Goal: Information Seeking & Learning: Learn about a topic

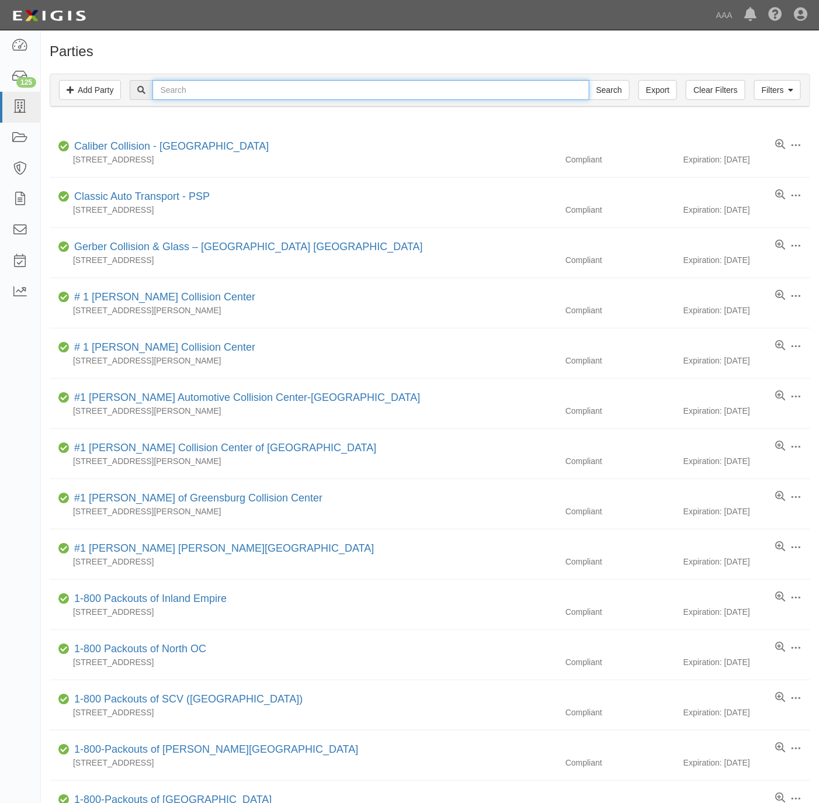
click at [291, 92] on input "text" at bounding box center [370, 90] width 436 height 20
paste input "Anytime Leyva To"
type input "Anytime Leyva To"
click at [605, 93] on input "Search" at bounding box center [609, 90] width 41 height 20
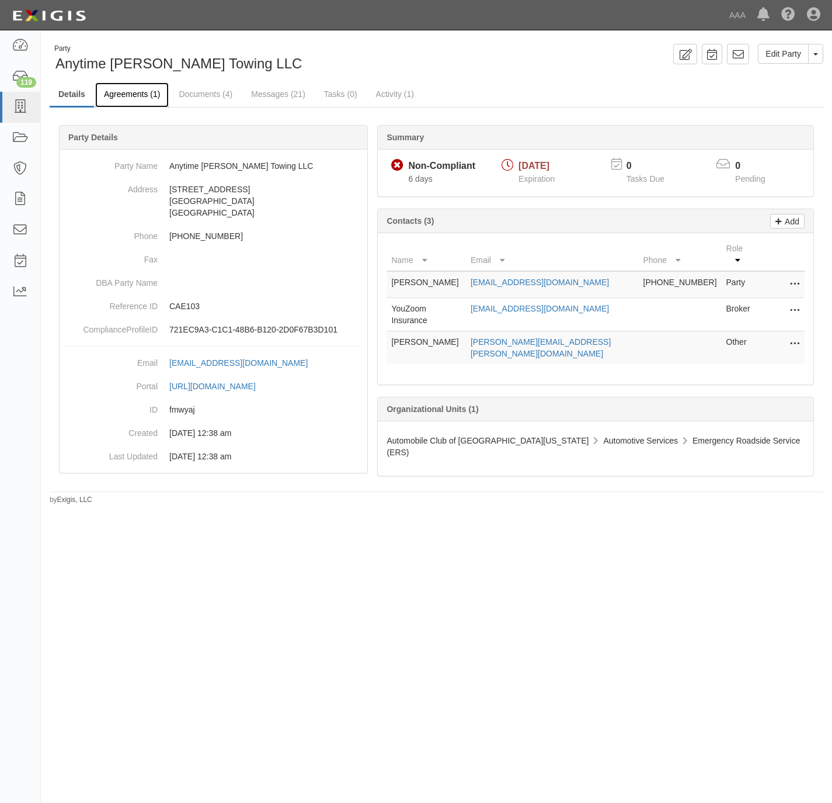
click at [134, 86] on link "Agreements (1)" at bounding box center [132, 94] width 74 height 25
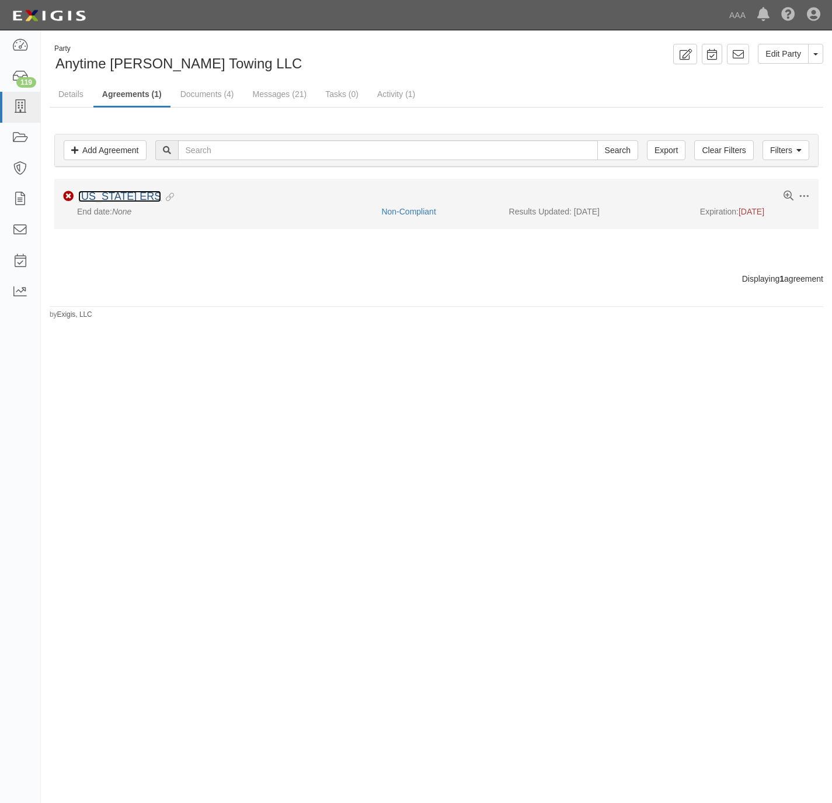
click at [104, 197] on link "California ERS" at bounding box center [119, 196] width 83 height 12
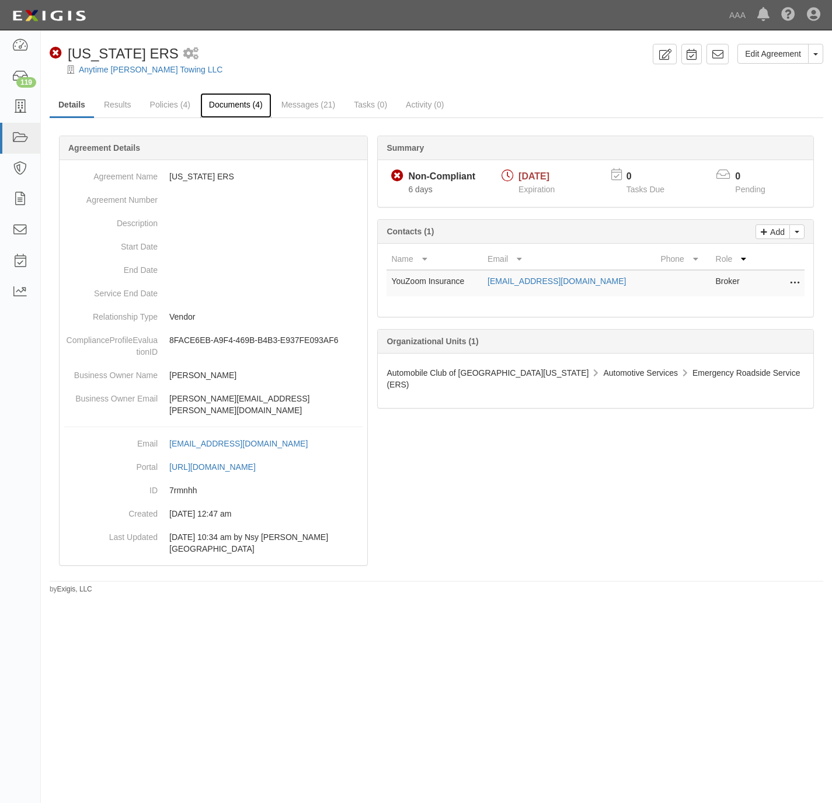
click at [227, 100] on link "Documents (4)" at bounding box center [235, 105] width 71 height 25
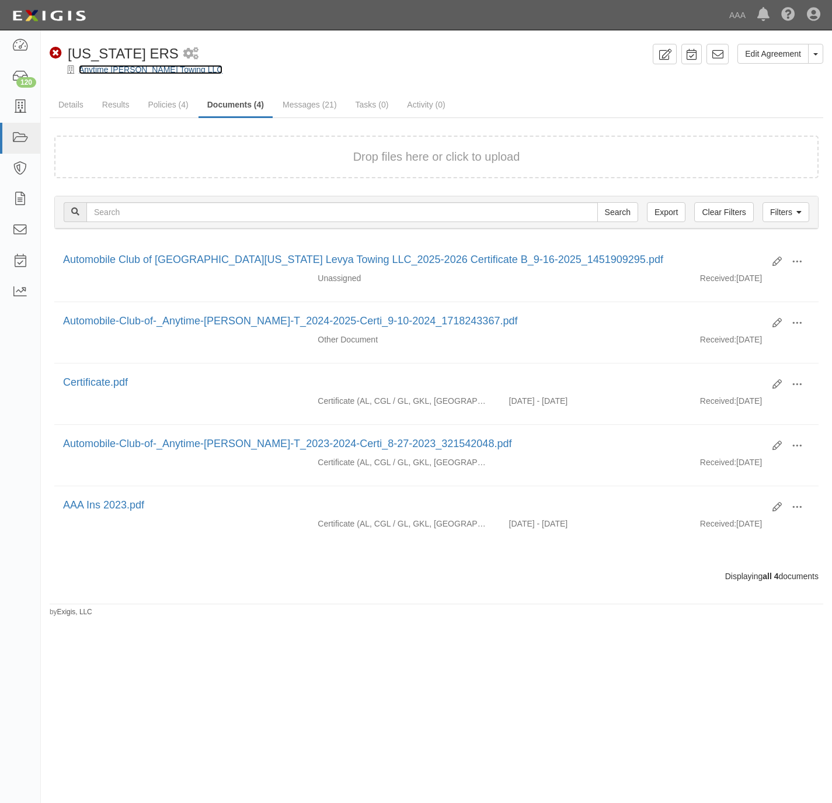
click at [109, 68] on link "Anytime [PERSON_NAME] Towing LLC" at bounding box center [151, 69] width 144 height 9
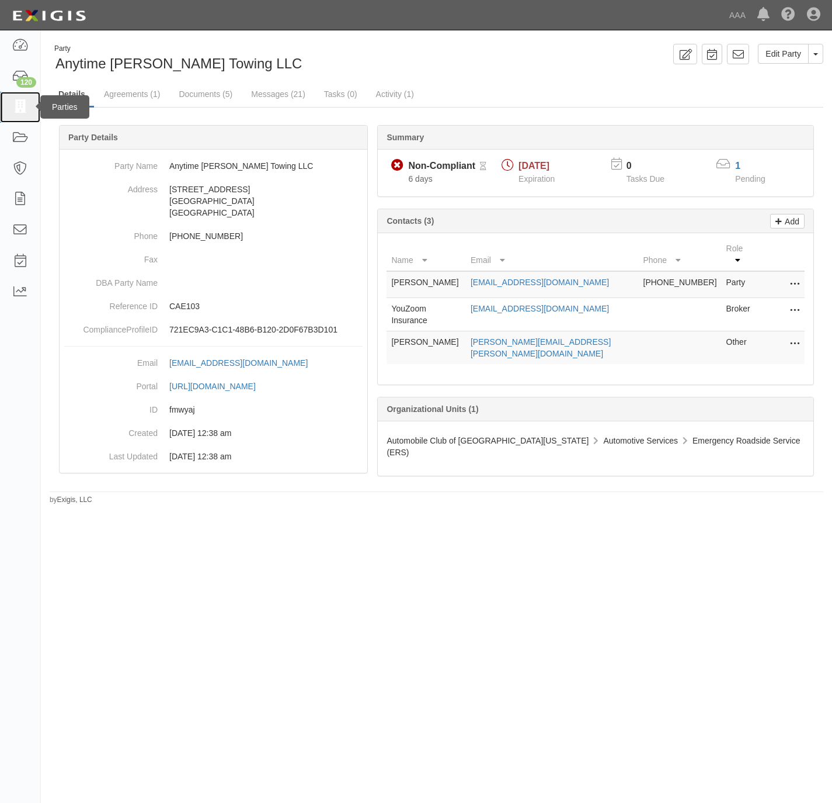
click at [12, 110] on icon at bounding box center [20, 106] width 16 height 13
